Goal: Information Seeking & Learning: Learn about a topic

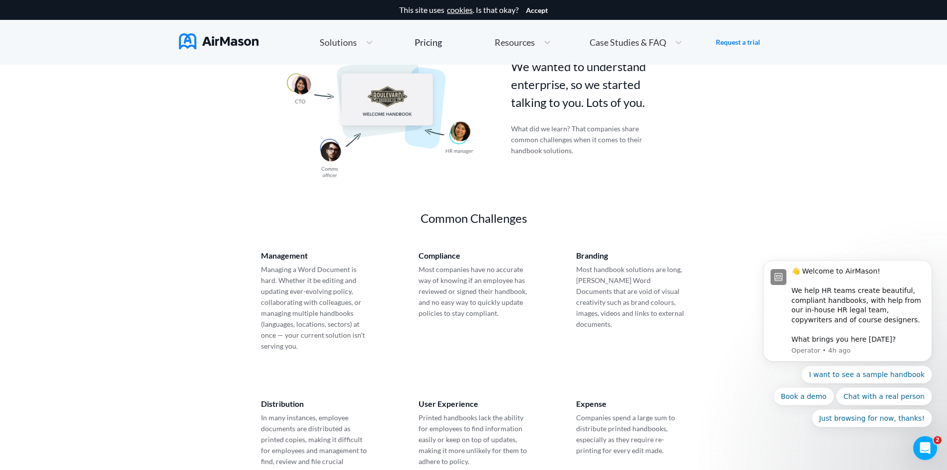
scroll to position [497, 0]
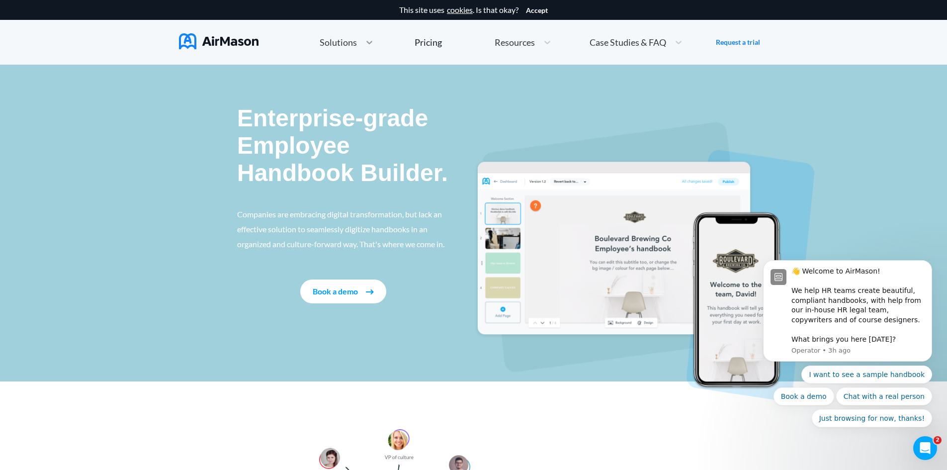
click at [369, 41] on icon at bounding box center [369, 42] width 10 height 10
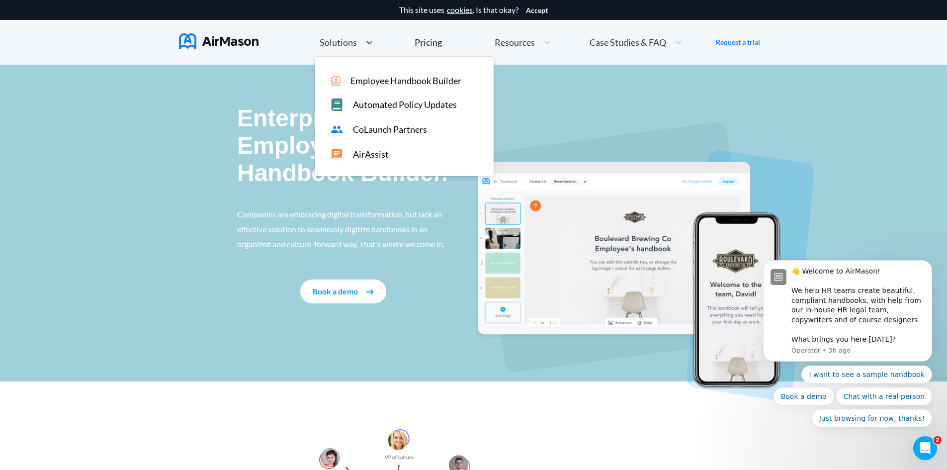
click at [411, 79] on span "Employee Handbook Builder" at bounding box center [405, 81] width 111 height 10
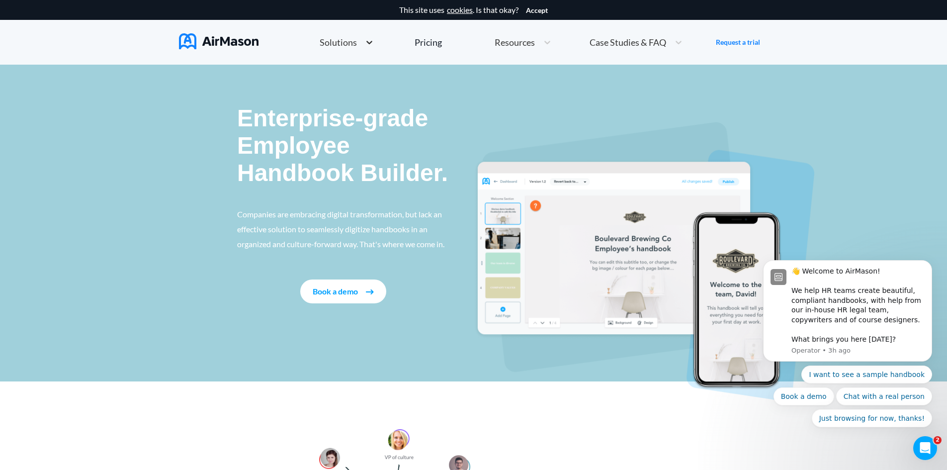
click at [366, 46] on icon at bounding box center [369, 42] width 10 height 10
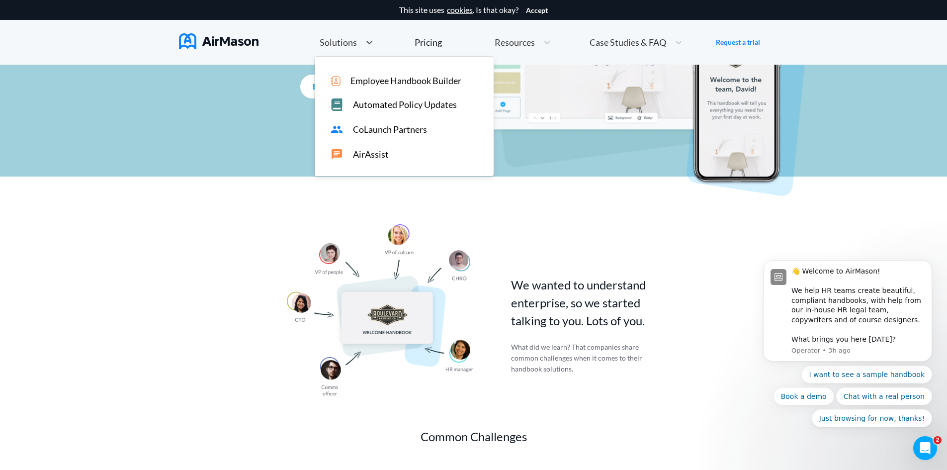
scroll to position [248, 0]
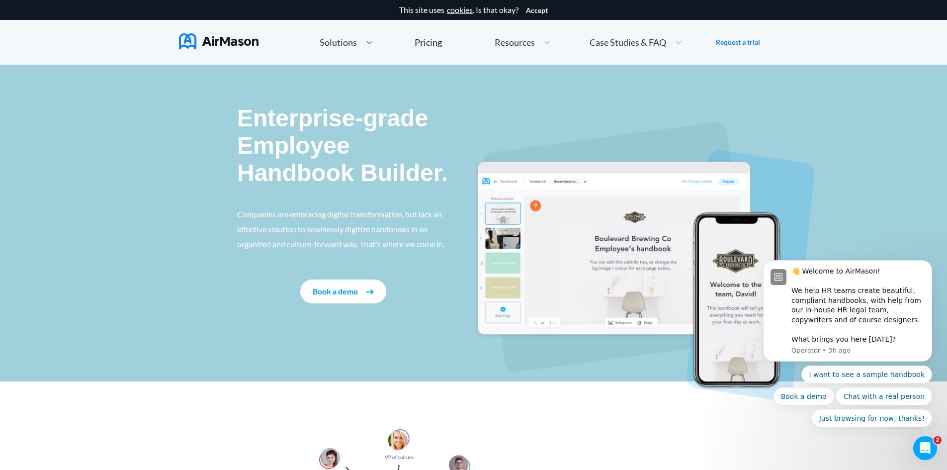
click at [366, 44] on icon at bounding box center [369, 42] width 10 height 10
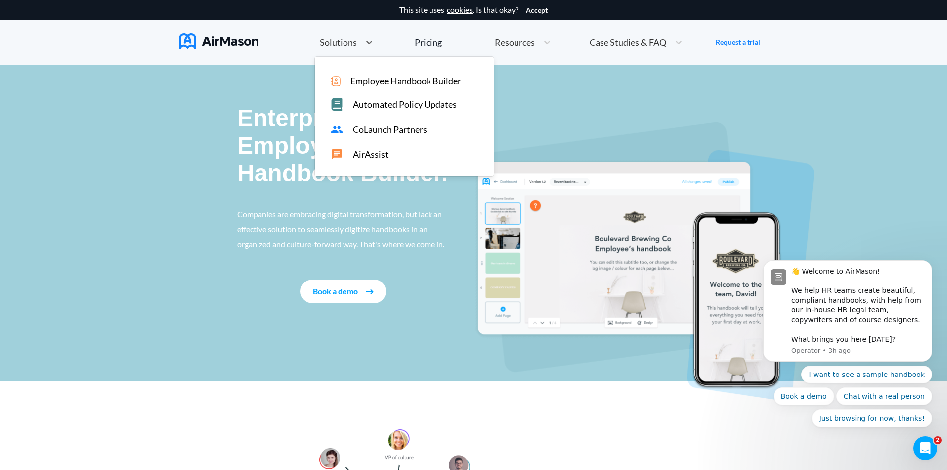
click at [142, 148] on div "Enterprise-grade Employee Handbook Builder. Companies are embracing digital tra…" at bounding box center [473, 223] width 947 height 317
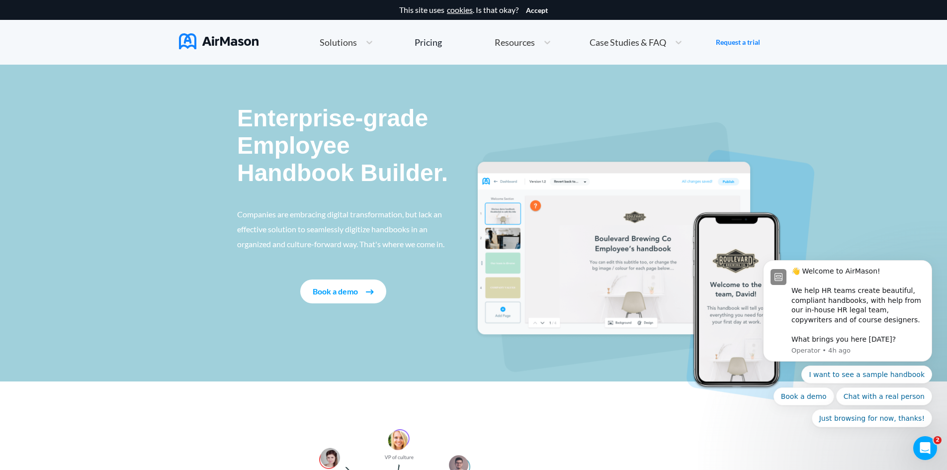
click at [225, 43] on img at bounding box center [219, 41] width 80 height 16
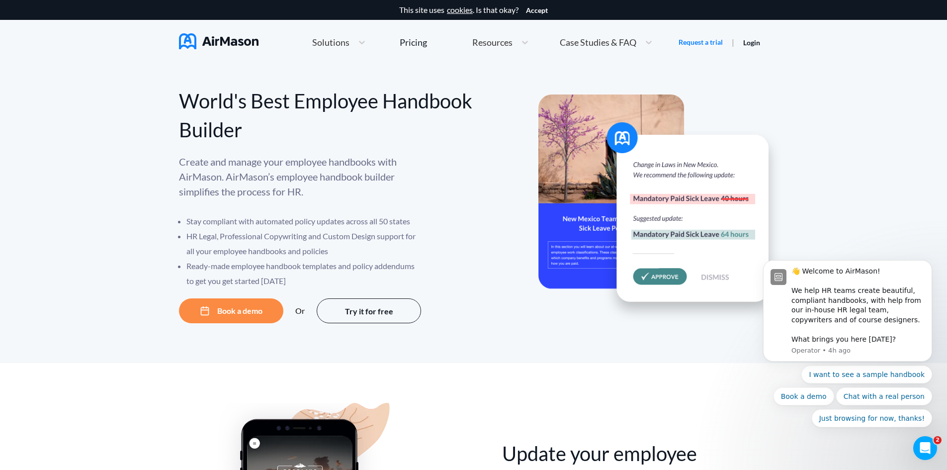
click at [607, 44] on span "Case Studies & FAQ" at bounding box center [597, 42] width 77 height 9
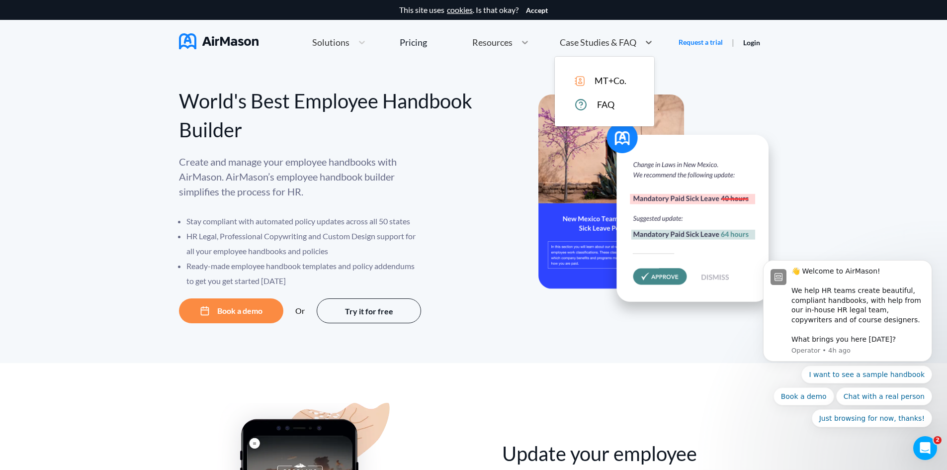
click at [522, 40] on icon at bounding box center [525, 42] width 10 height 10
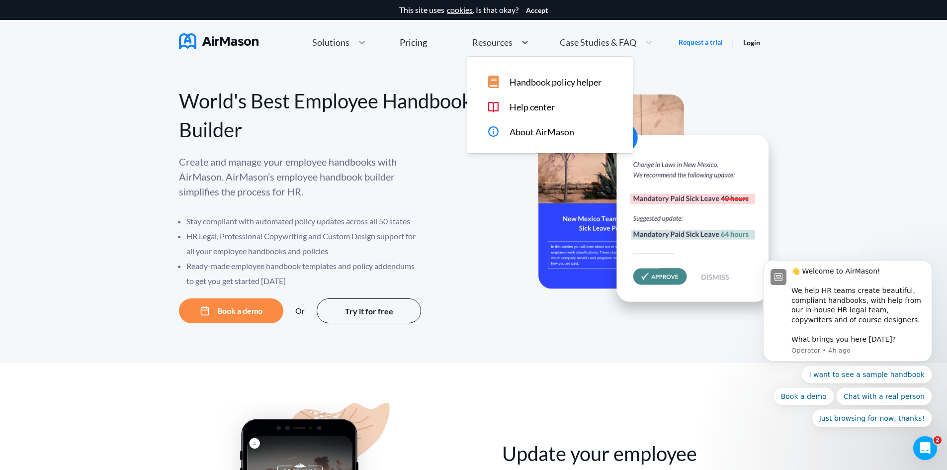
click at [362, 45] on icon at bounding box center [362, 42] width 10 height 10
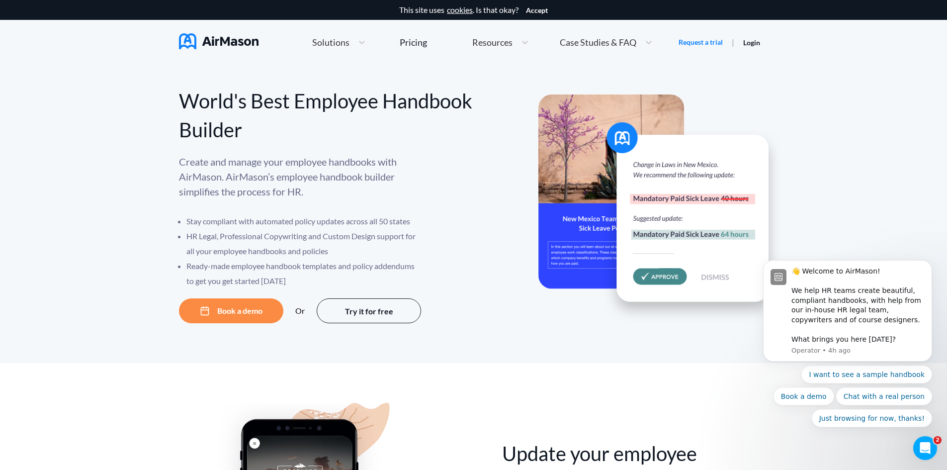
click at [471, 347] on div "World's Best Employee Handbook Builder Create and manage your employee handbook…" at bounding box center [473, 214] width 947 height 298
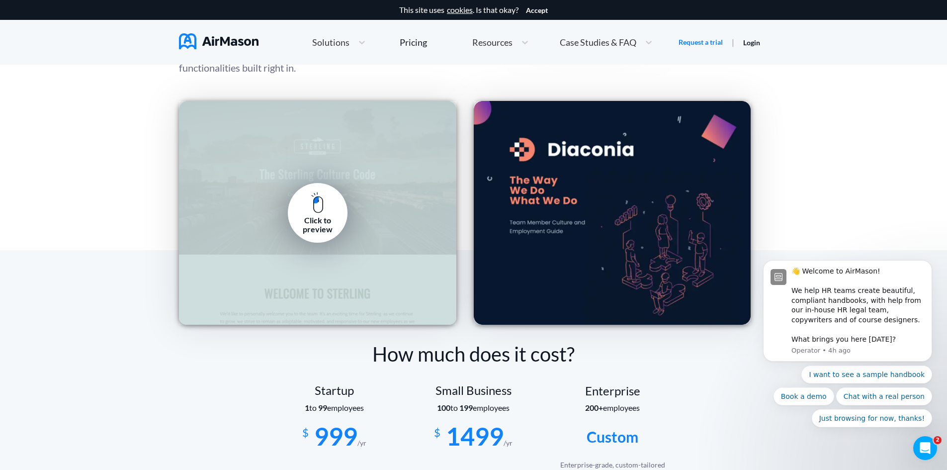
scroll to position [1391, 0]
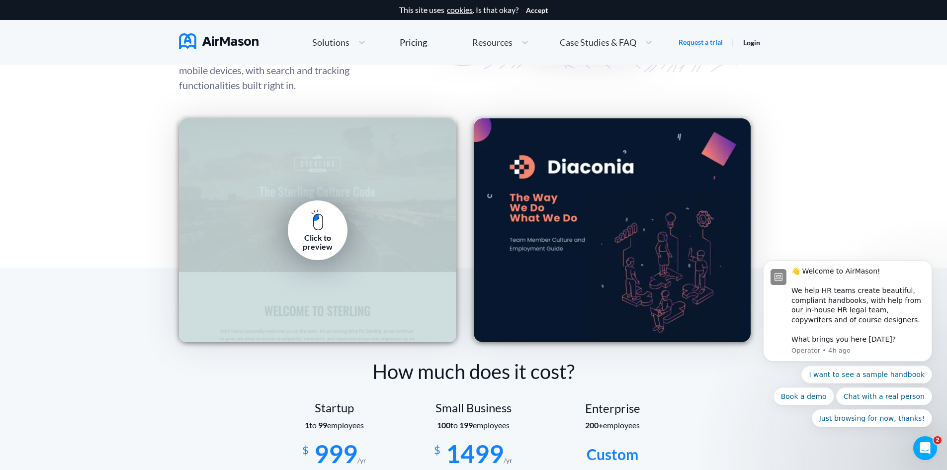
click at [379, 185] on div "Click to preview" at bounding box center [317, 230] width 277 height 224
click at [316, 233] on div "Click to preview" at bounding box center [317, 242] width 45 height 18
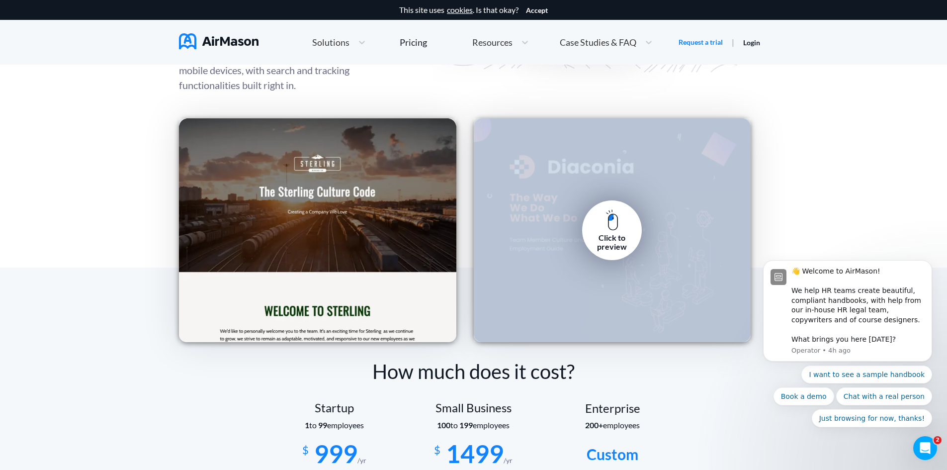
click at [631, 224] on link "Click to preview" at bounding box center [612, 230] width 60 height 60
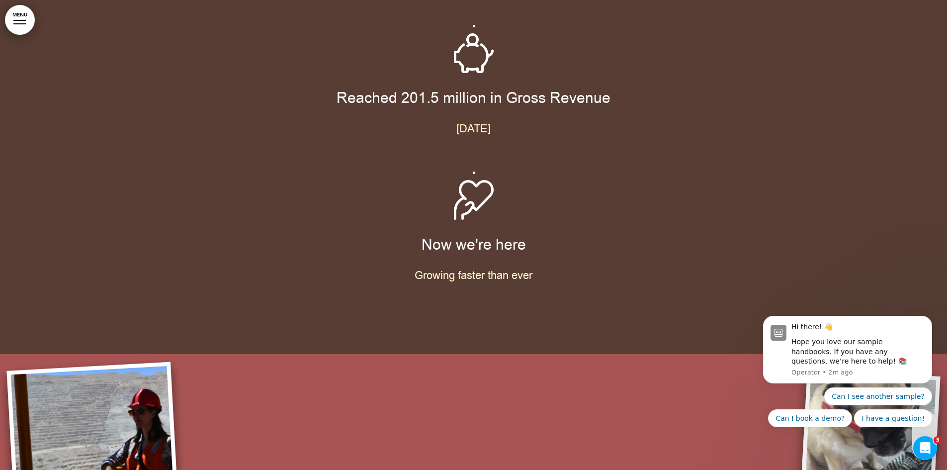
scroll to position [3627, 0]
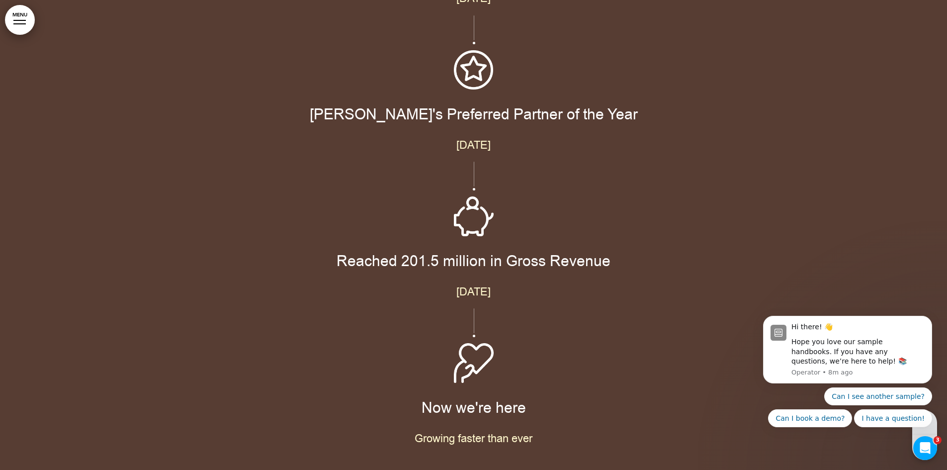
drag, startPoint x: 777, startPoint y: 149, endPoint x: 636, endPoint y: 153, distance: 140.7
click at [777, 149] on div "Where We Came From Started from the bottom December 1977 Hired our first employ…" at bounding box center [473, 1] width 947 height 1031
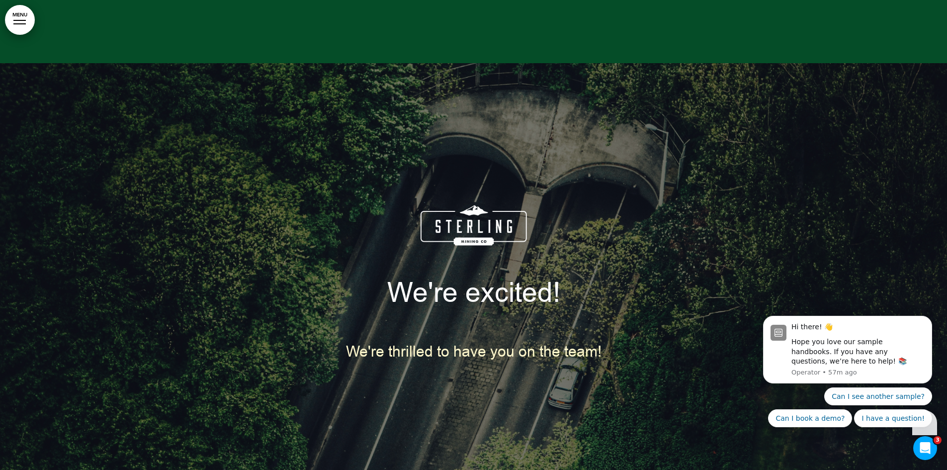
scroll to position [24234, 0]
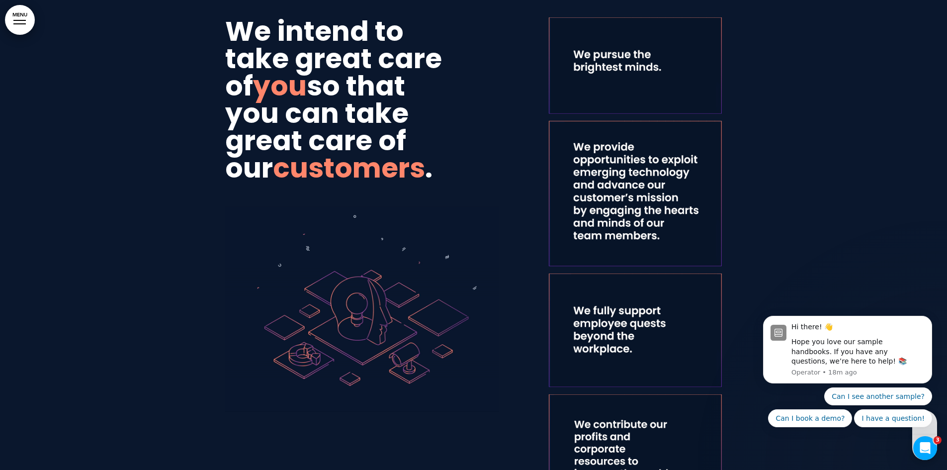
drag, startPoint x: 830, startPoint y: 122, endPoint x: 828, endPoint y: 159, distance: 36.3
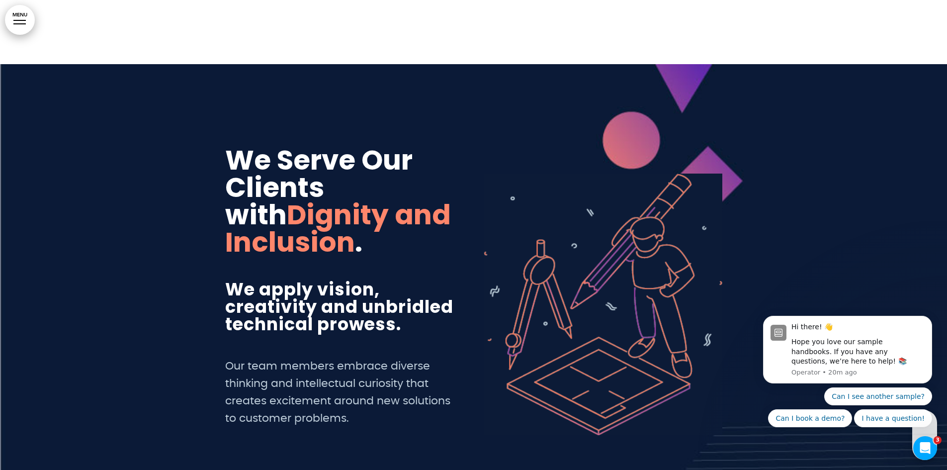
scroll to position [1957, 0]
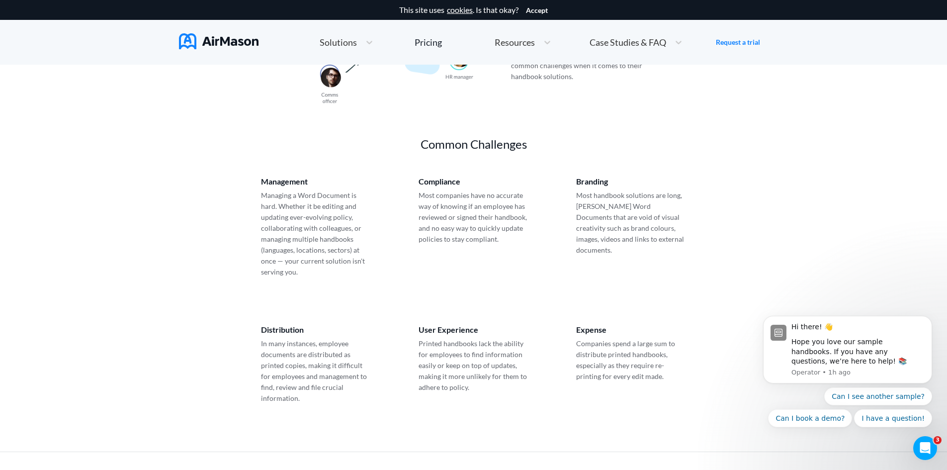
scroll to position [497, 0]
